Goal: Task Accomplishment & Management: Complete application form

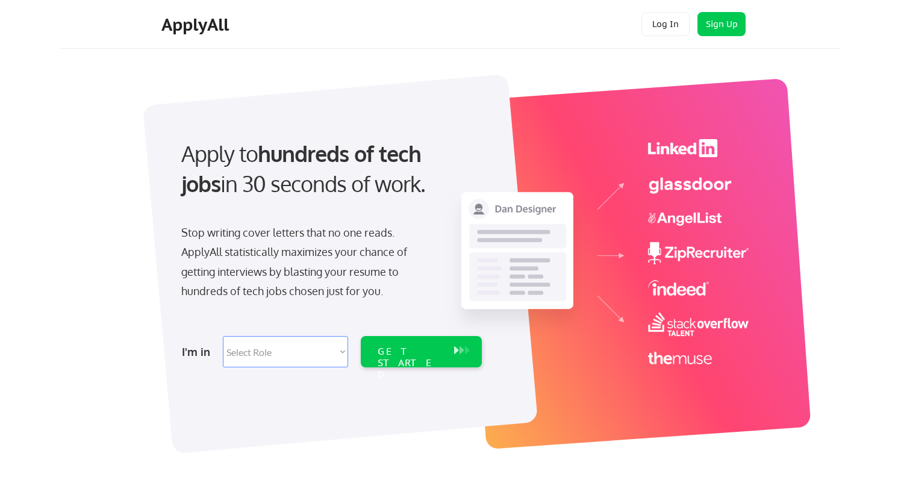
click at [343, 354] on select "Select Role Software Engineering Product Management Customer Success Sales UI/U…" at bounding box center [285, 351] width 125 height 31
select select ""sales0""
click at [223, 336] on select "Select Role Software Engineering Product Management Customer Success Sales UI/U…" at bounding box center [285, 351] width 125 height 31
select select ""sales0""
click at [415, 352] on div "GET STARTED" at bounding box center [410, 363] width 64 height 35
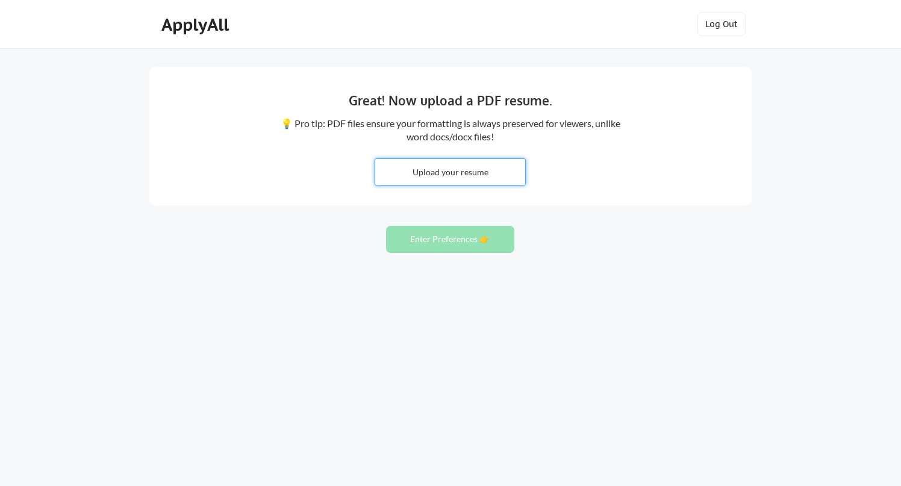
click at [441, 176] on input "file" at bounding box center [450, 172] width 150 height 26
type input "C:\fakepath\TrippCopenhaver_Resume_10_2025.pdf"
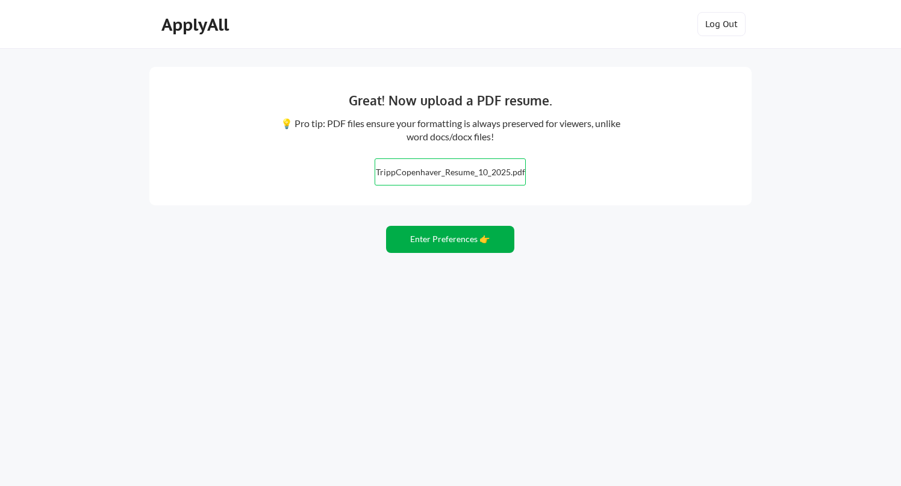
click at [440, 244] on button "Enter Preferences 👉" at bounding box center [450, 239] width 128 height 27
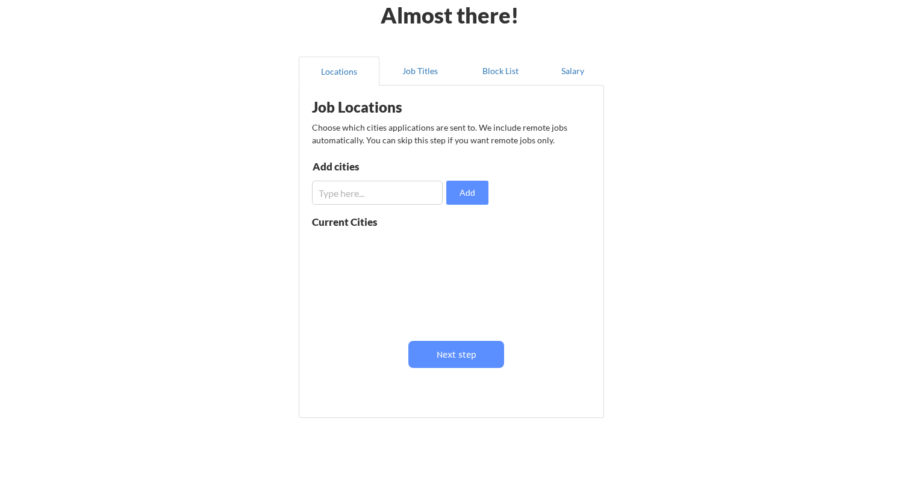
scroll to position [66, 0]
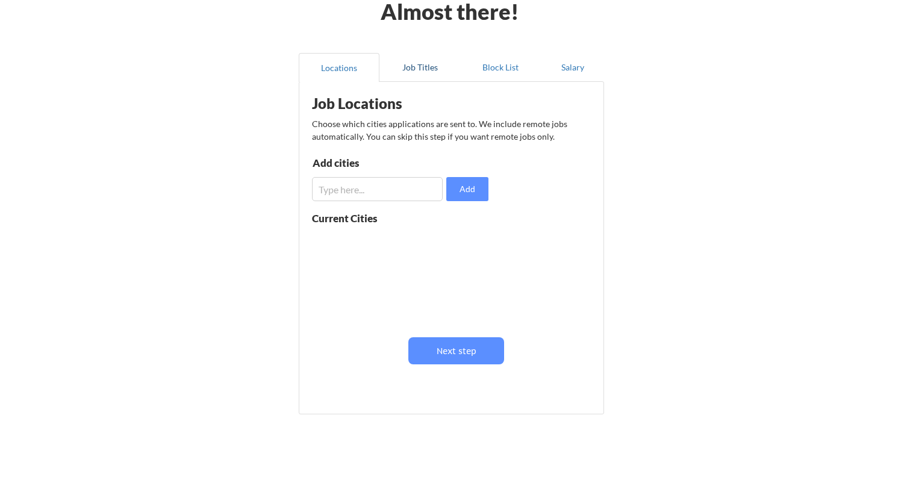
click at [430, 66] on button "Job Titles" at bounding box center [419, 67] width 81 height 29
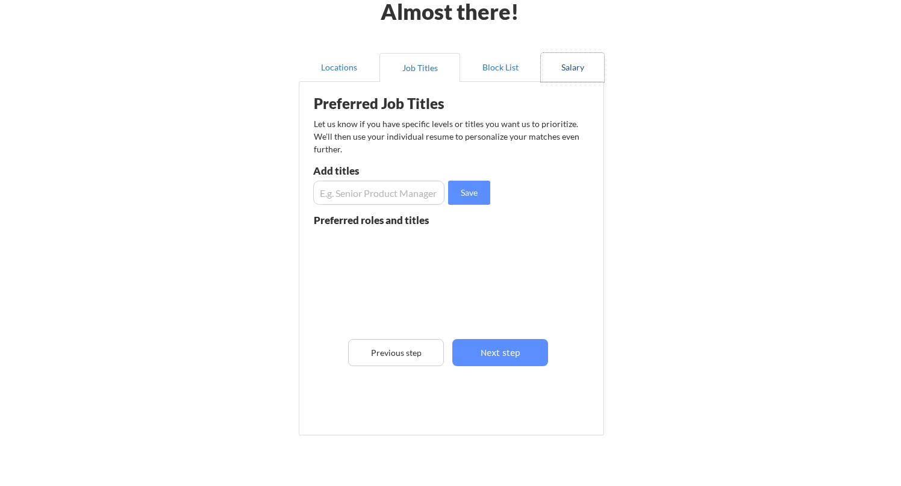
click at [571, 66] on button "Salary" at bounding box center [572, 67] width 63 height 29
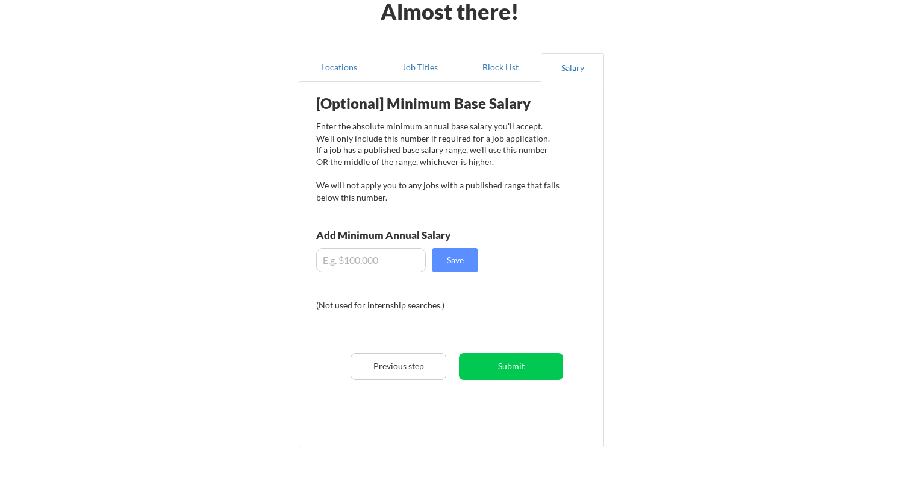
click at [364, 265] on input "input" at bounding box center [371, 260] width 110 height 24
type input "$7"
type input "$80,000"
click at [467, 261] on button "Save" at bounding box center [454, 260] width 45 height 24
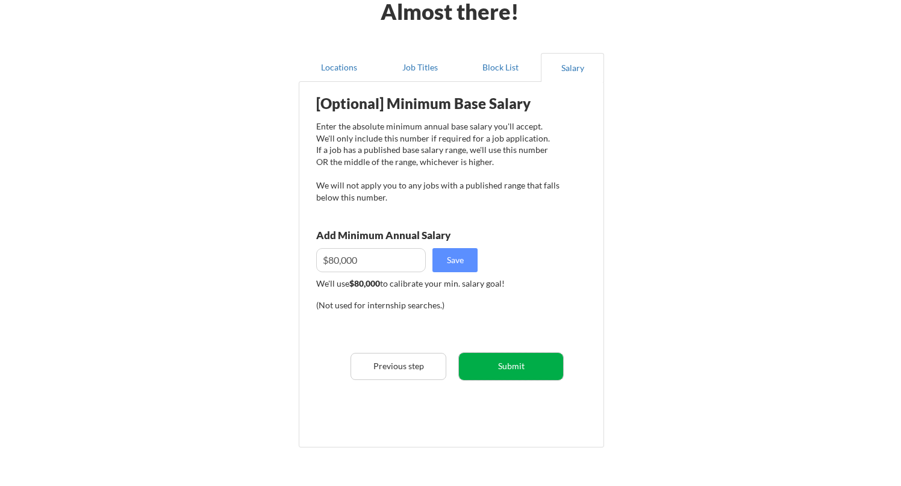
click at [502, 374] on button "Submit" at bounding box center [511, 366] width 104 height 27
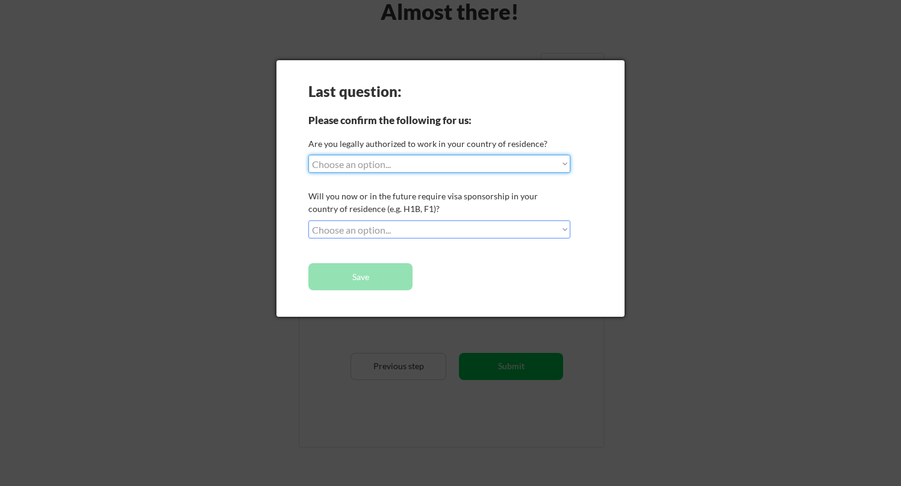
click at [377, 162] on select "Choose an option... Yes, I am a US Citizen Yes, I am a Canadian Citizen Yes, I …" at bounding box center [439, 164] width 262 height 18
select select ""yes__i_am_a_us_citizen""
click at [308, 155] on select "Choose an option... Yes, I am a US Citizen Yes, I am a Canadian Citizen Yes, I …" at bounding box center [439, 164] width 262 height 18
click at [366, 234] on select "Choose an option... No, I will not need sponsorship Yes, I will need sponsorship" at bounding box center [439, 229] width 262 height 18
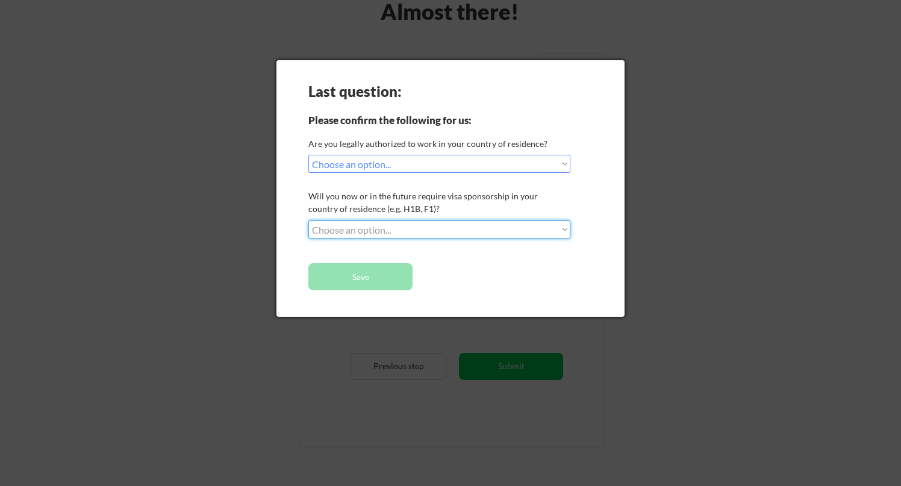
select select ""no__i_will_not_need_sponsorship""
click at [308, 220] on select "Choose an option... No, I will not need sponsorship Yes, I will need sponsorship" at bounding box center [439, 229] width 262 height 18
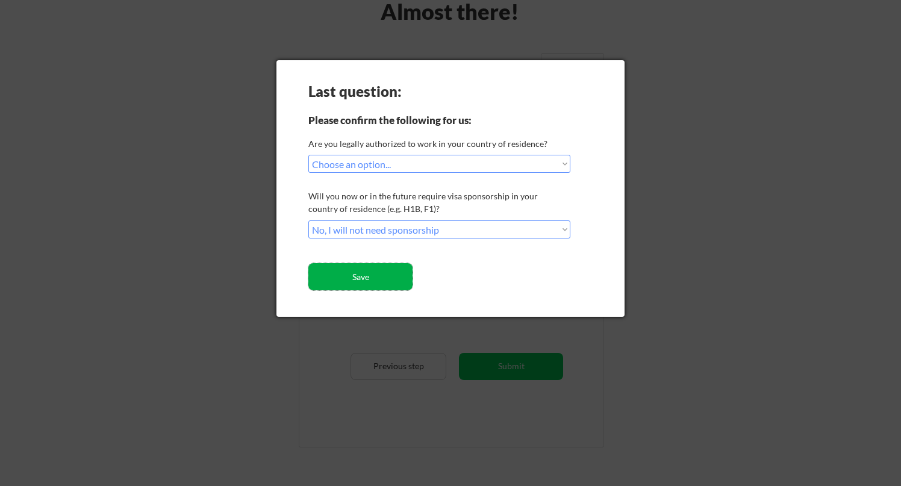
click at [362, 281] on button "Save" at bounding box center [360, 276] width 104 height 27
